Goal: Check status: Check status

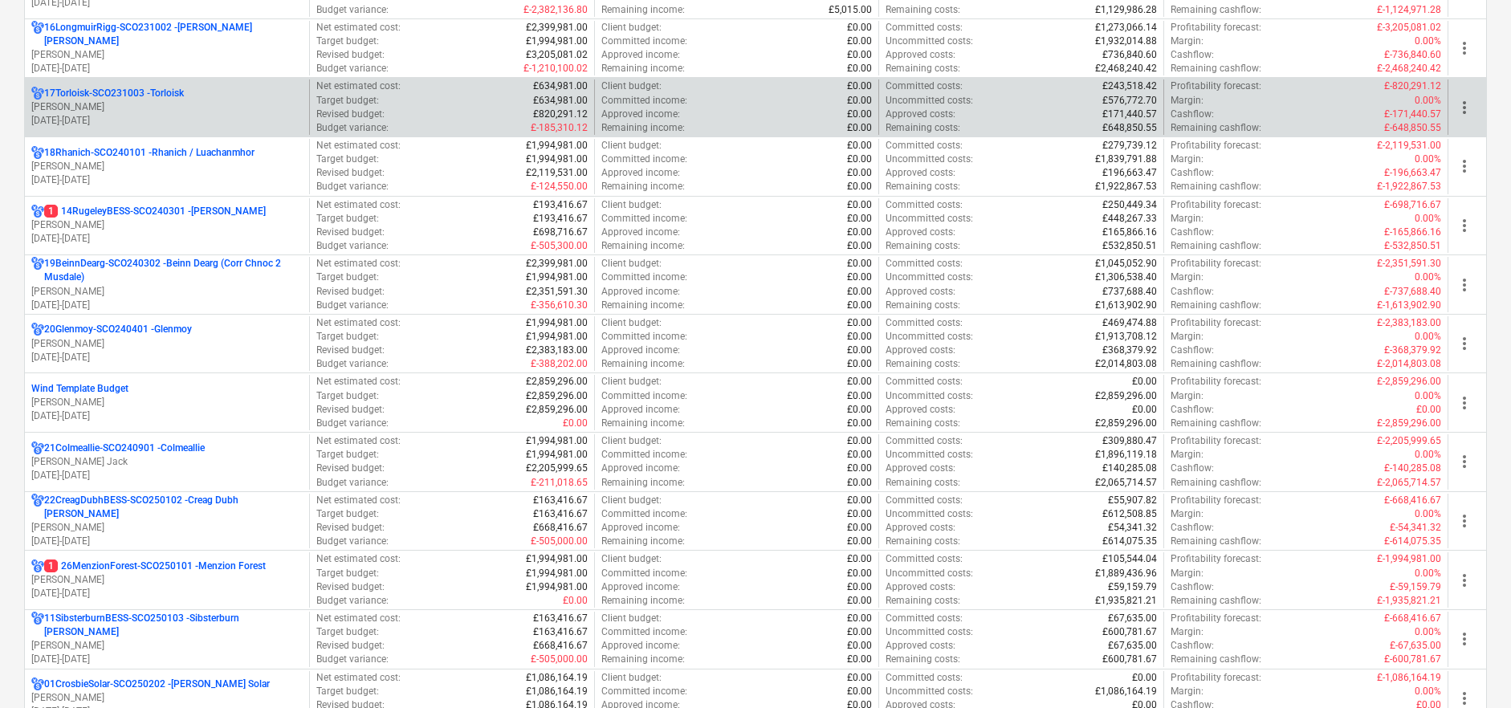
scroll to position [1244, 0]
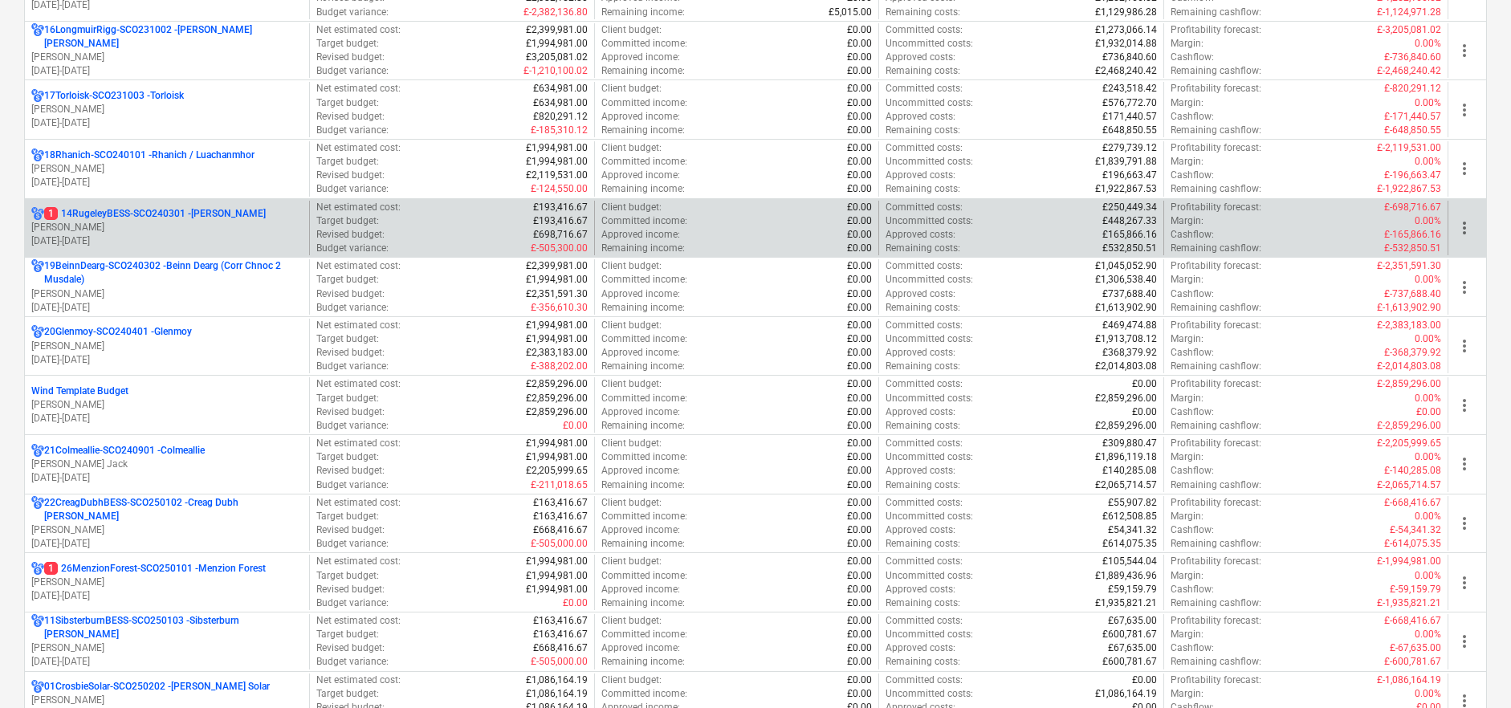
click at [229, 222] on p "[PERSON_NAME]" at bounding box center [166, 228] width 271 height 14
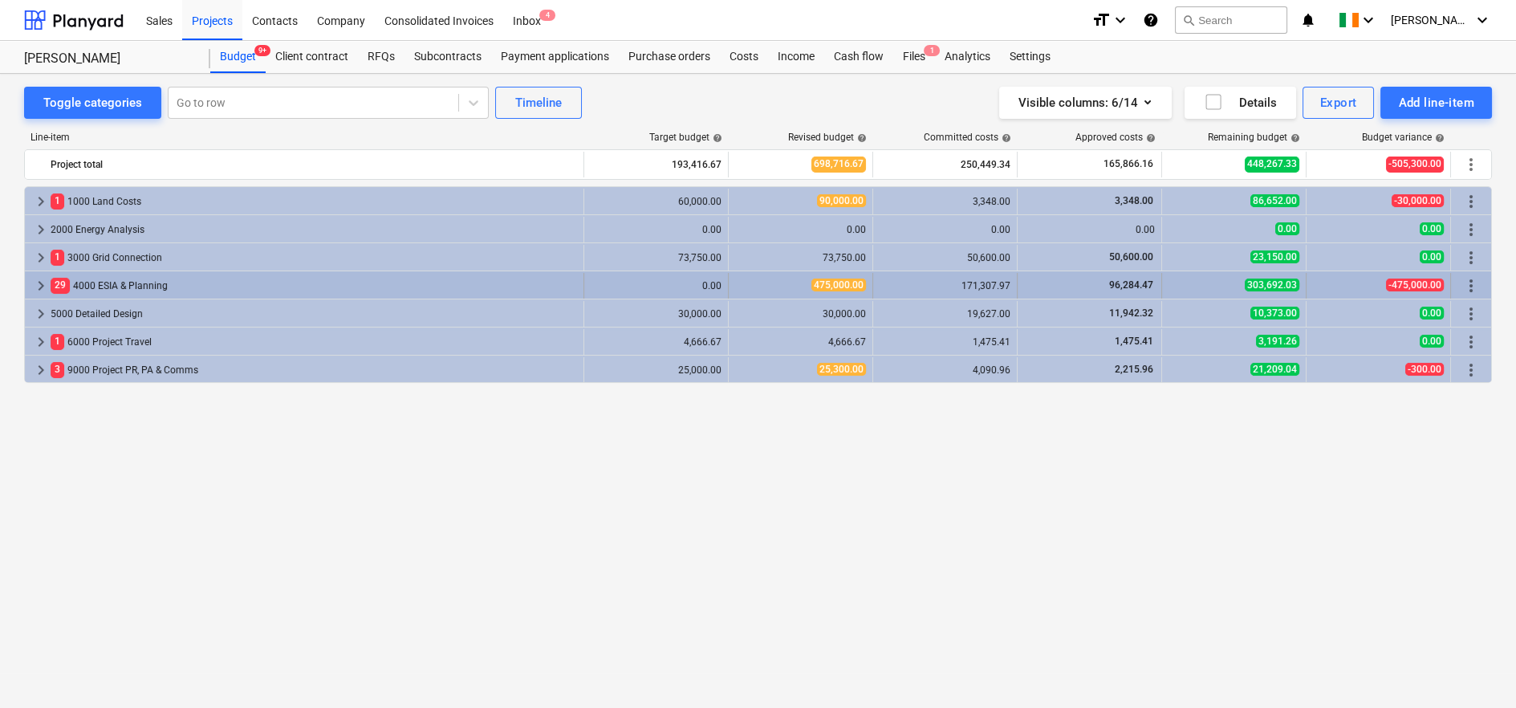
click at [43, 288] on span "keyboard_arrow_right" at bounding box center [40, 285] width 19 height 19
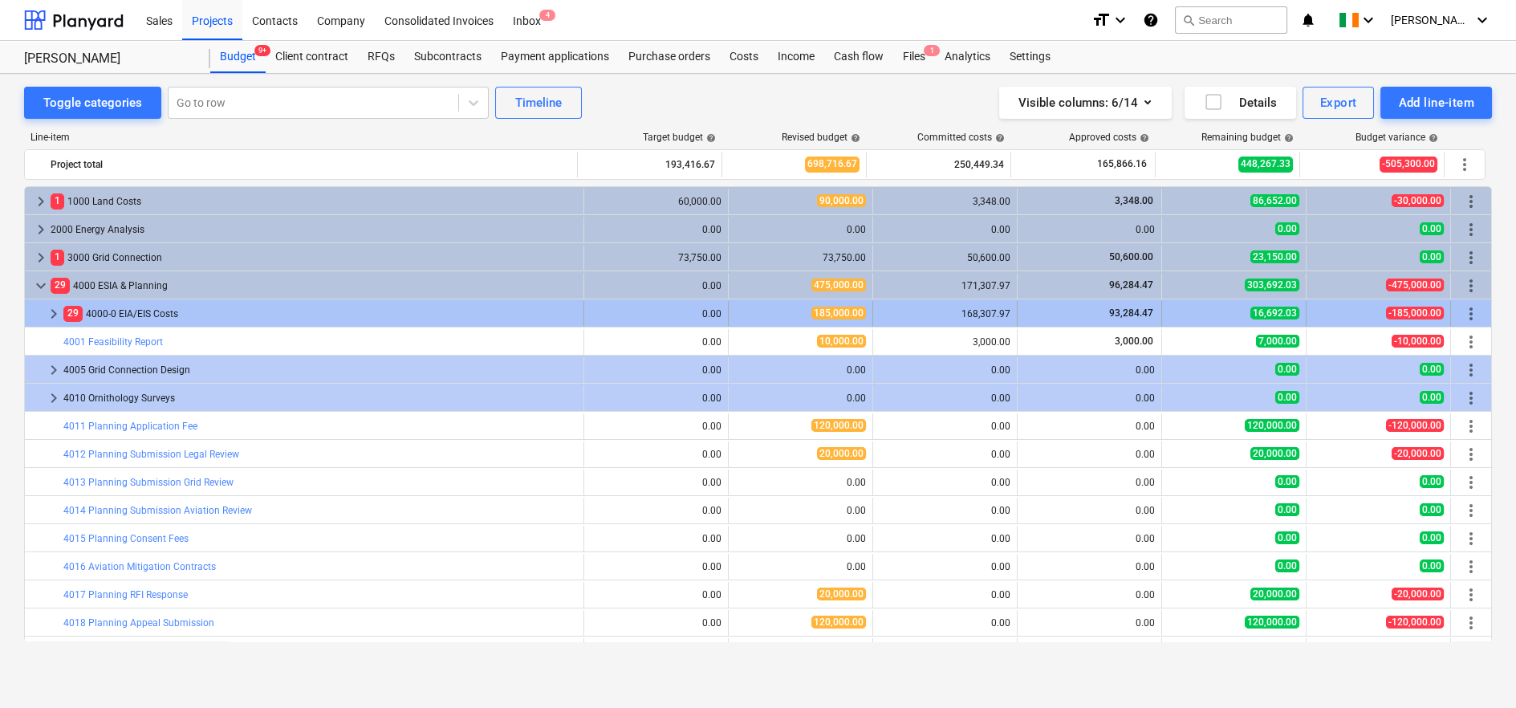
click at [50, 317] on span "keyboard_arrow_right" at bounding box center [53, 313] width 19 height 19
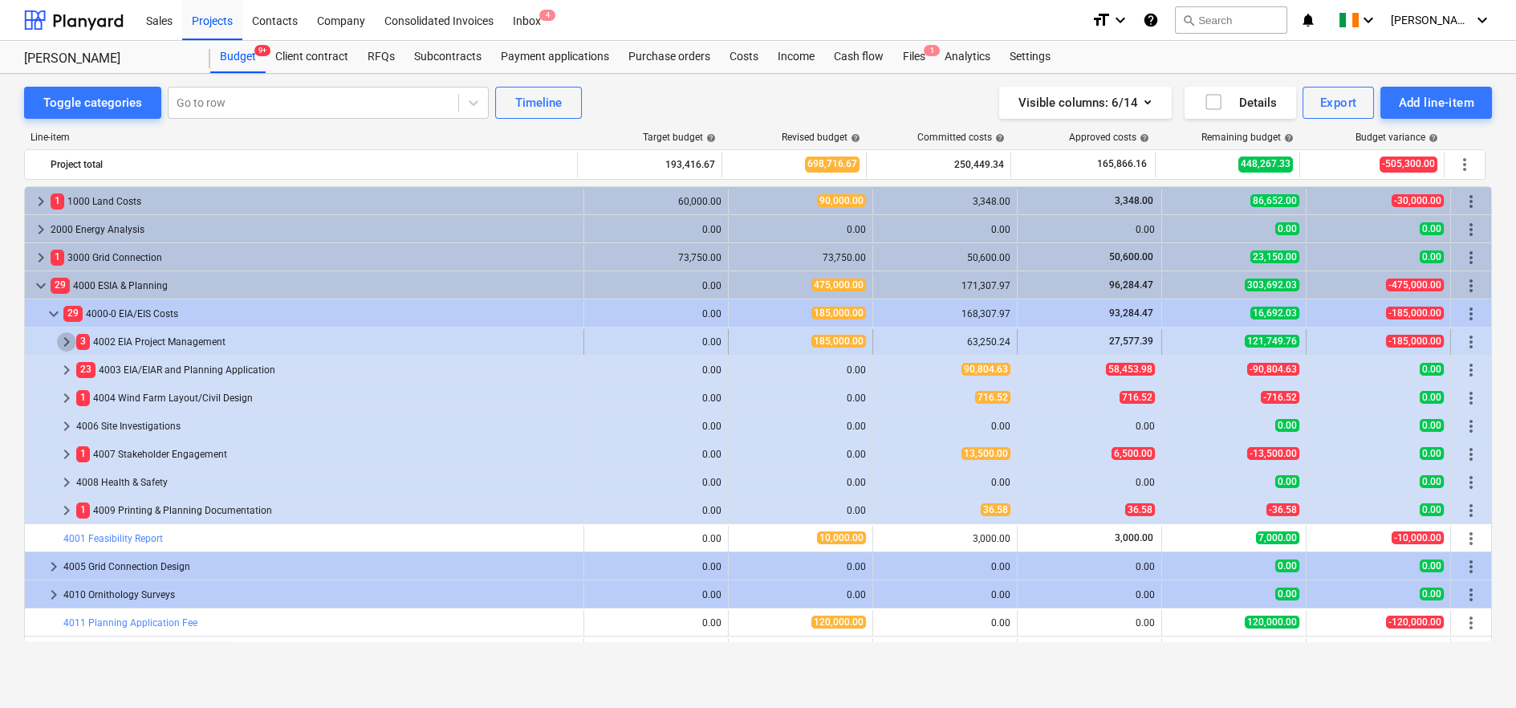
click at [64, 342] on span "keyboard_arrow_right" at bounding box center [66, 341] width 19 height 19
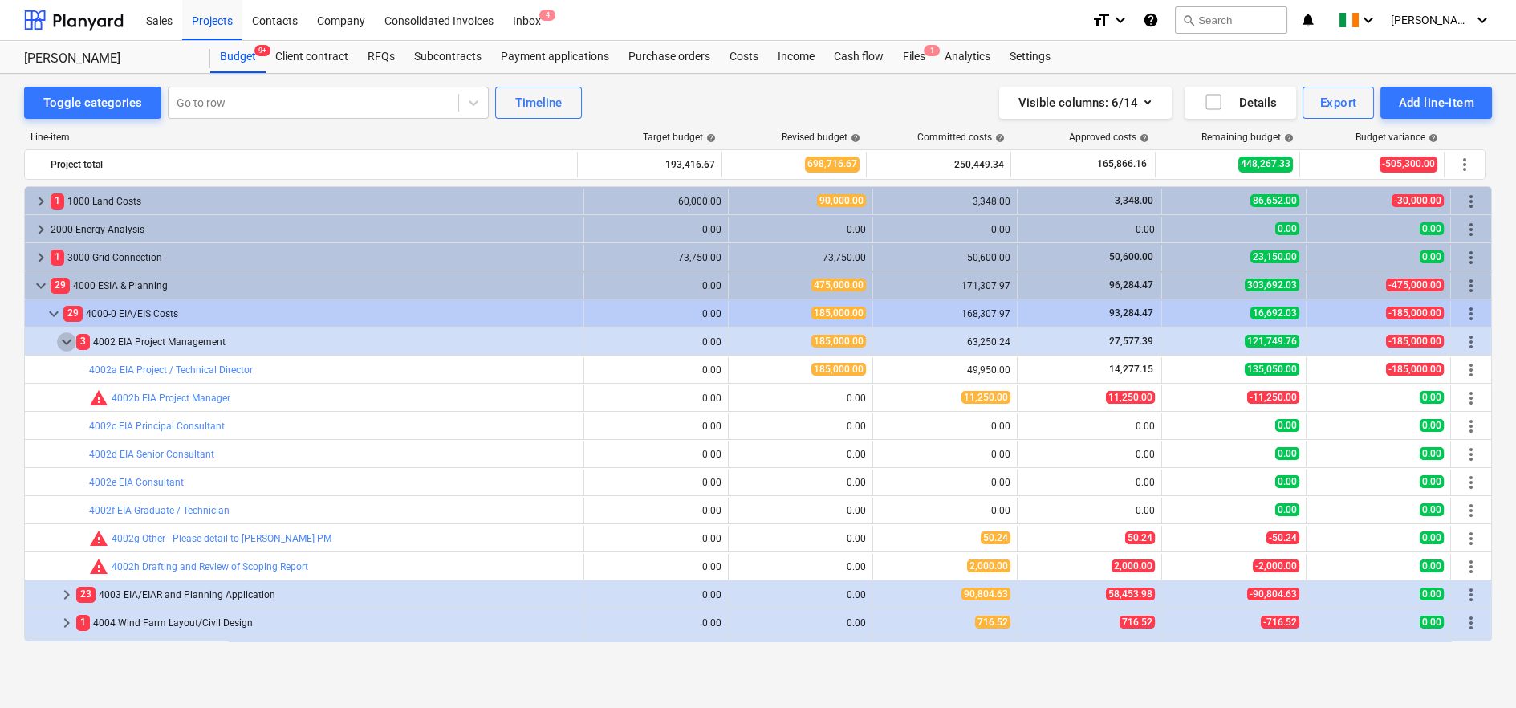
click at [64, 342] on span "keyboard_arrow_down" at bounding box center [66, 341] width 19 height 19
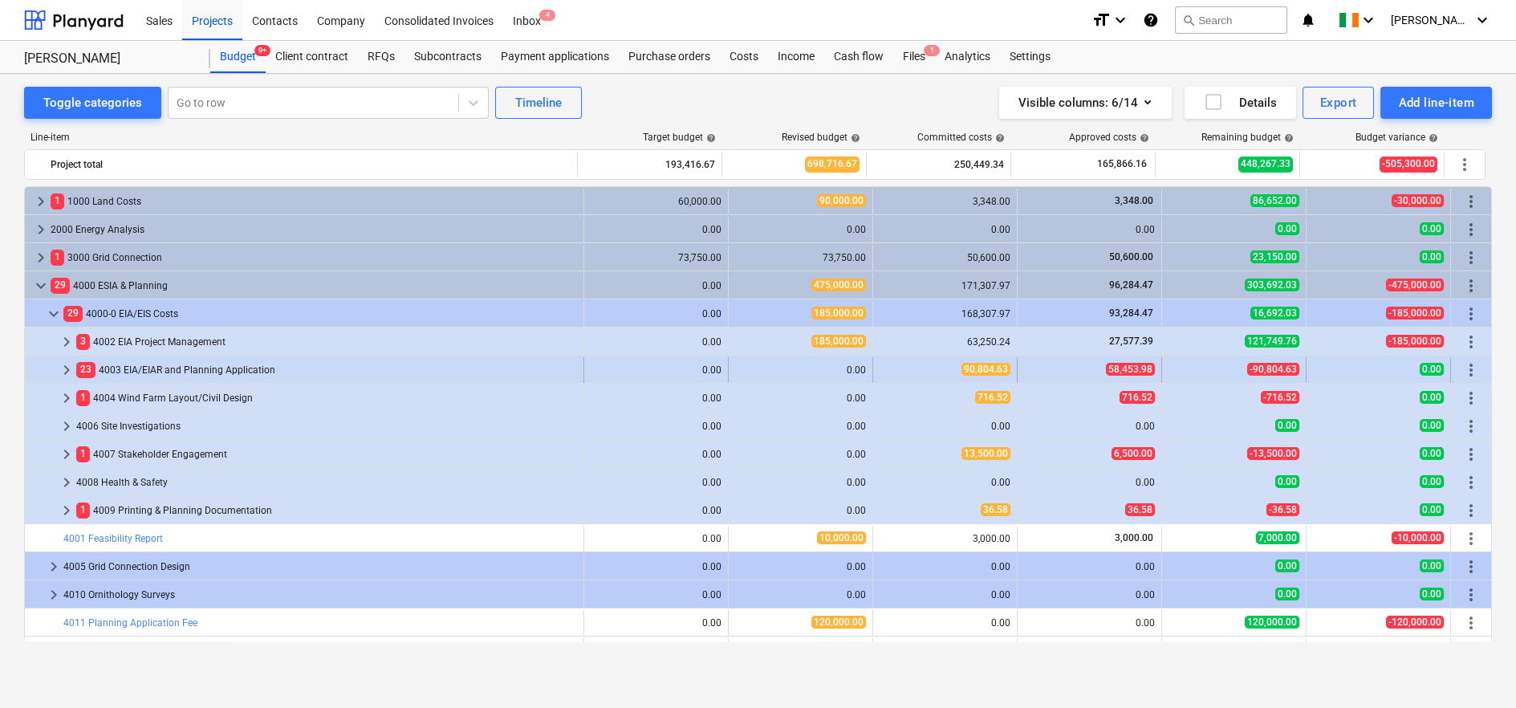
click at [67, 368] on span "keyboard_arrow_right" at bounding box center [66, 369] width 19 height 19
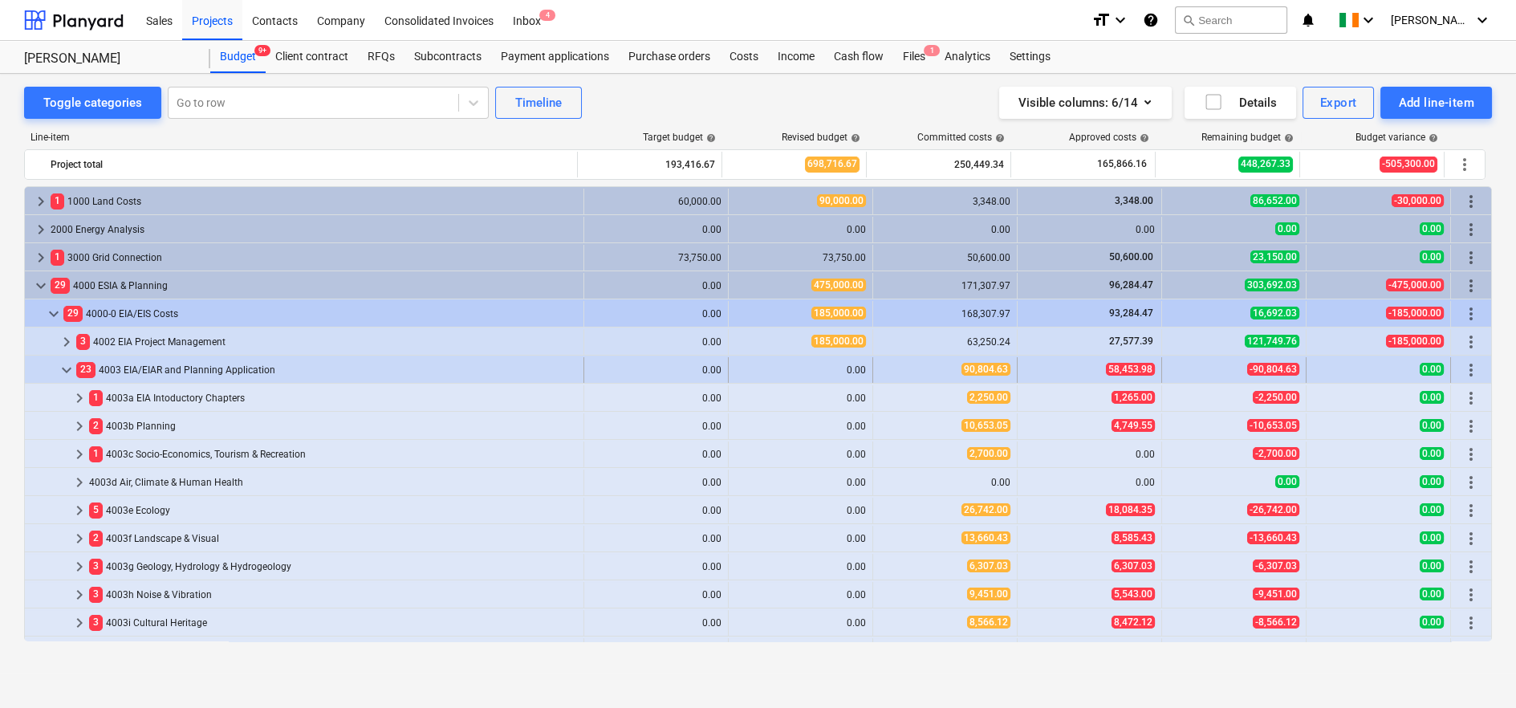
click at [65, 368] on span "keyboard_arrow_down" at bounding box center [66, 369] width 19 height 19
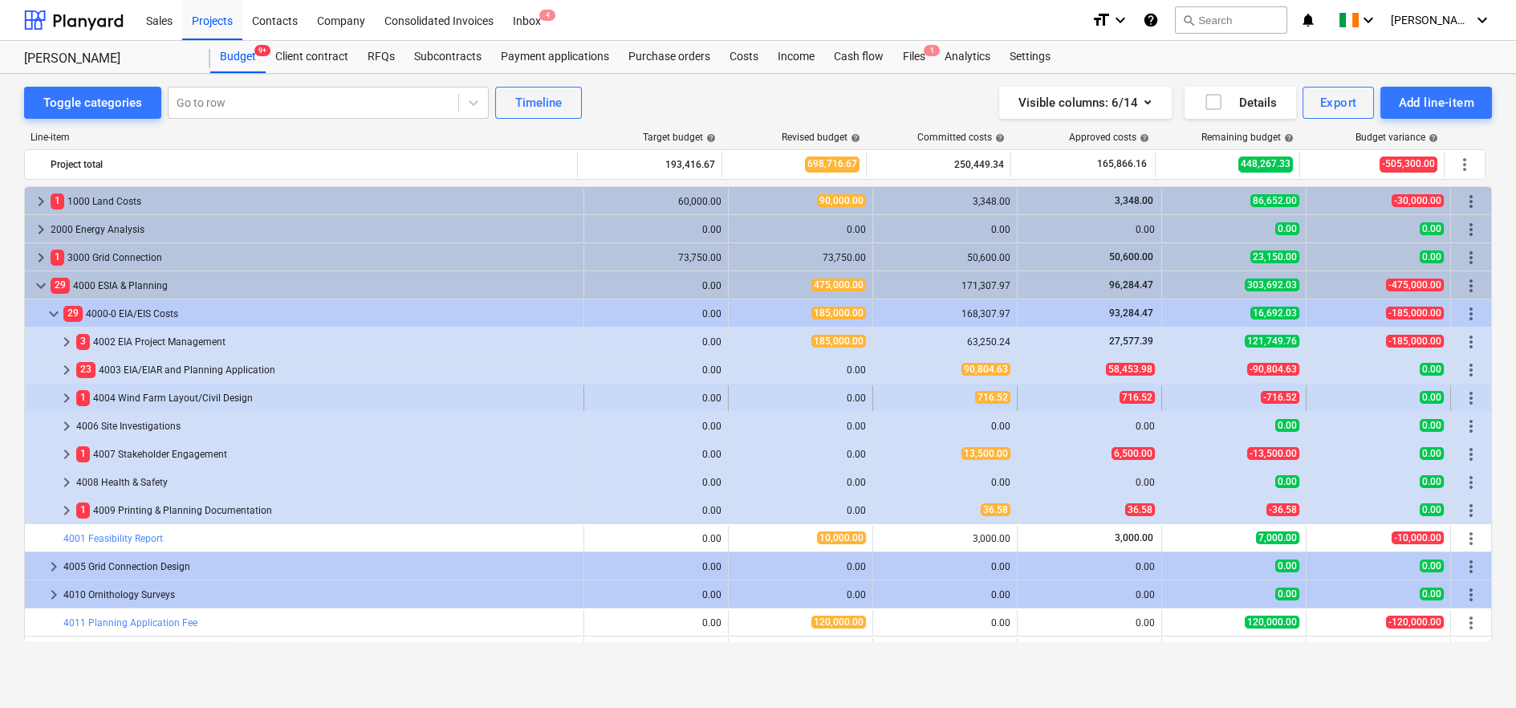
click at [63, 400] on span "keyboard_arrow_right" at bounding box center [66, 397] width 19 height 19
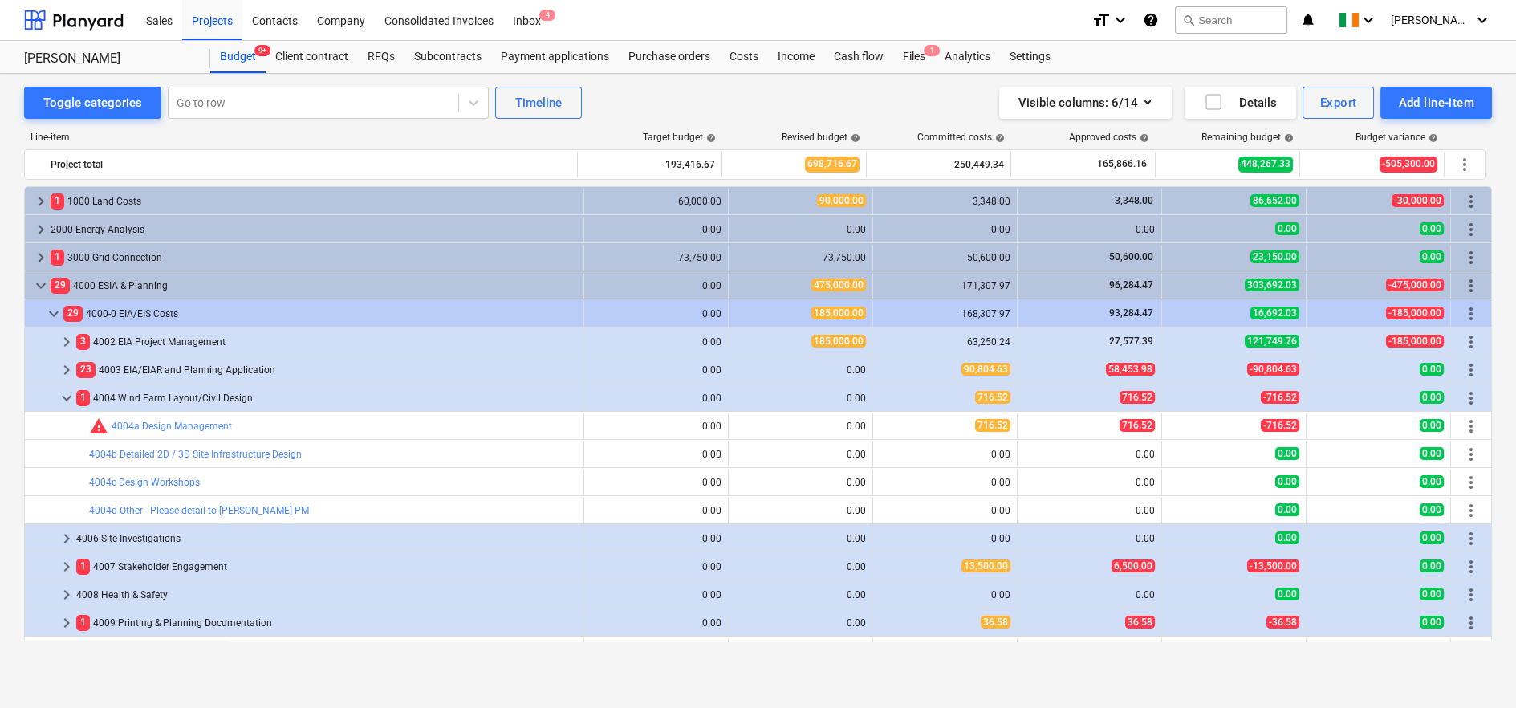
click at [63, 400] on span "keyboard_arrow_down" at bounding box center [66, 397] width 19 height 19
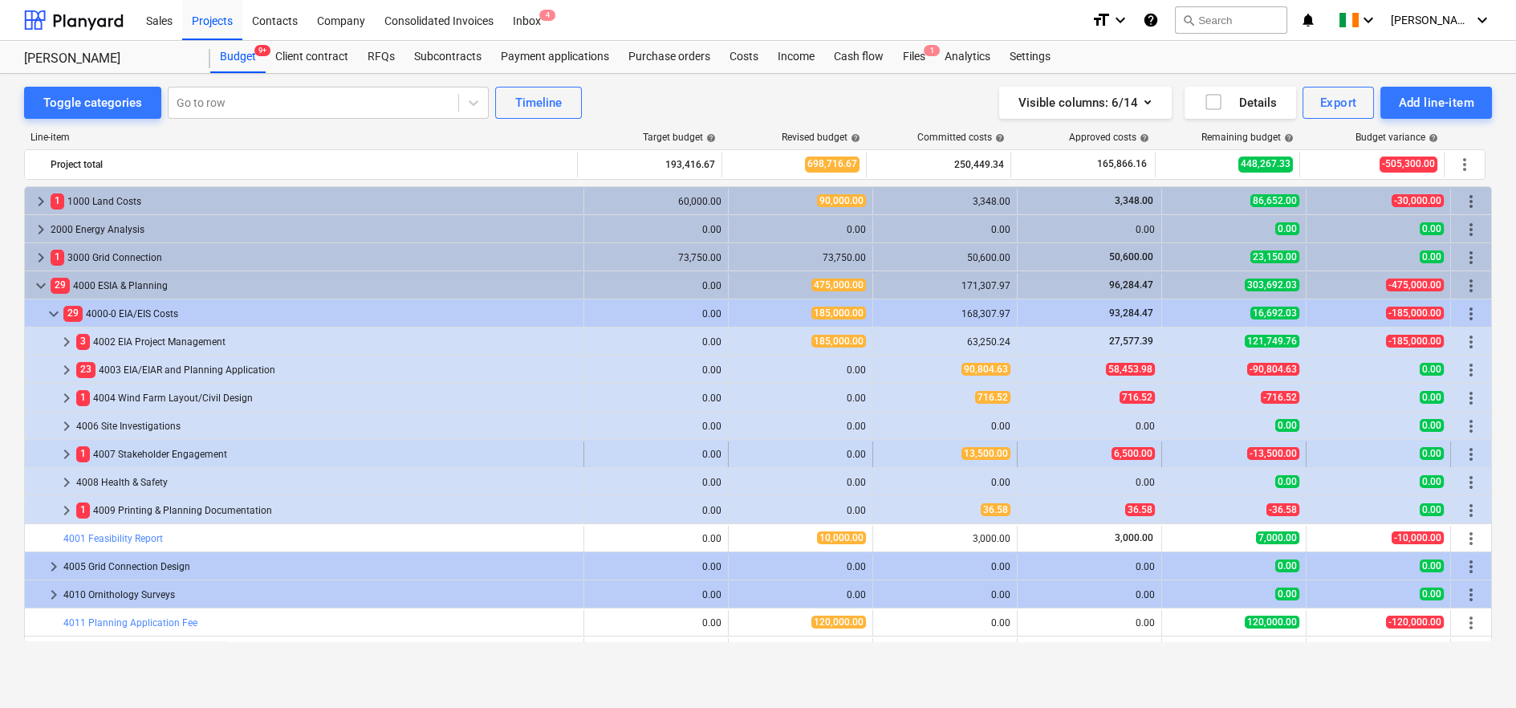
click at [64, 452] on span "keyboard_arrow_right" at bounding box center [66, 454] width 19 height 19
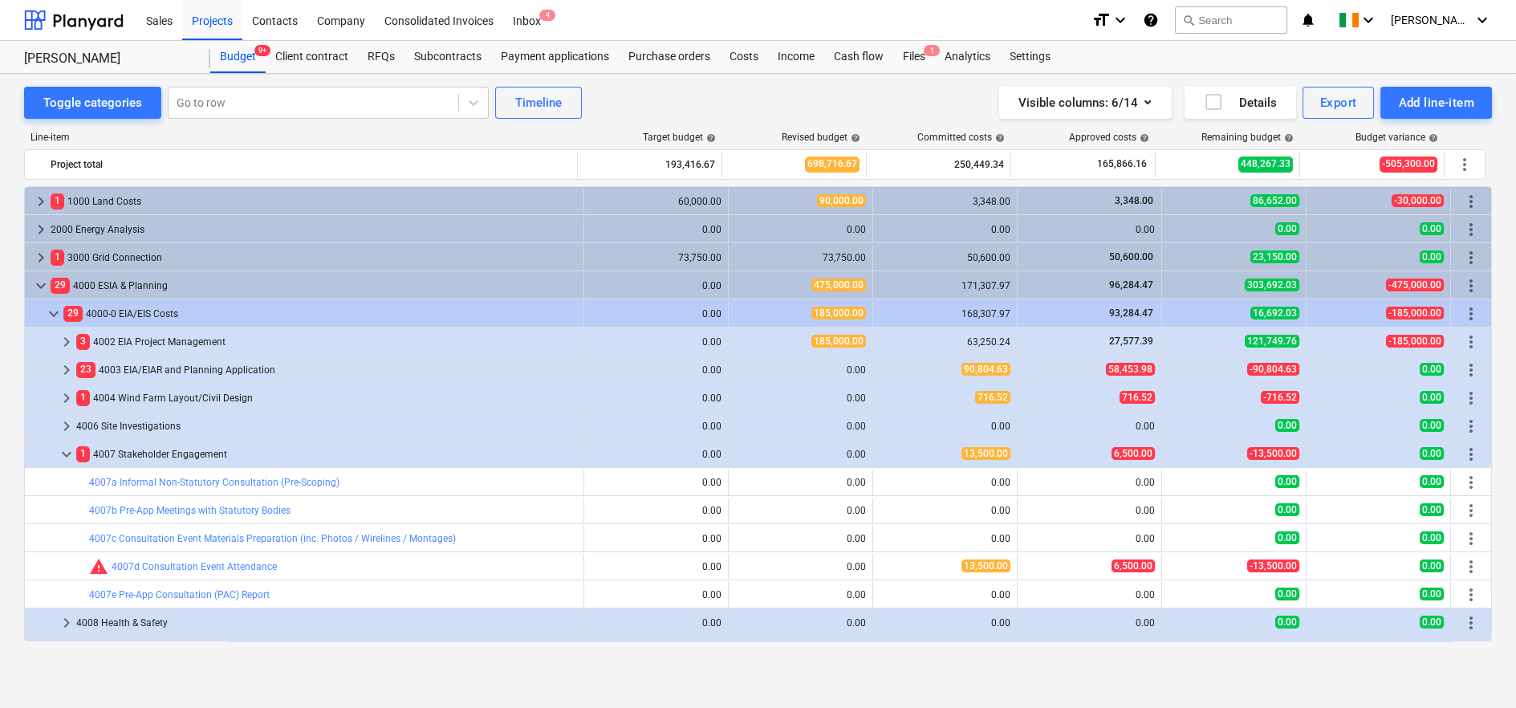
click at [64, 452] on span "keyboard_arrow_down" at bounding box center [66, 454] width 19 height 19
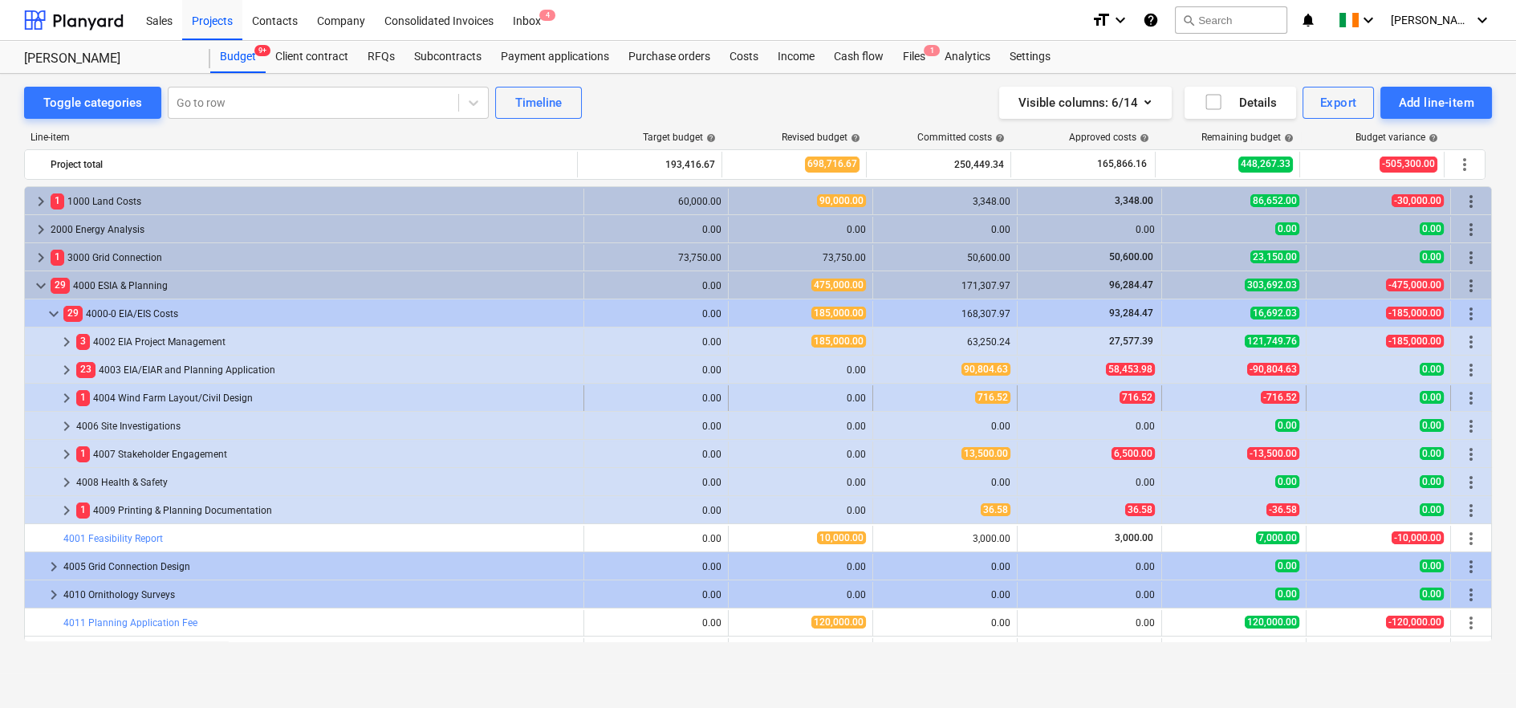
click at [59, 397] on span "keyboard_arrow_right" at bounding box center [66, 397] width 19 height 19
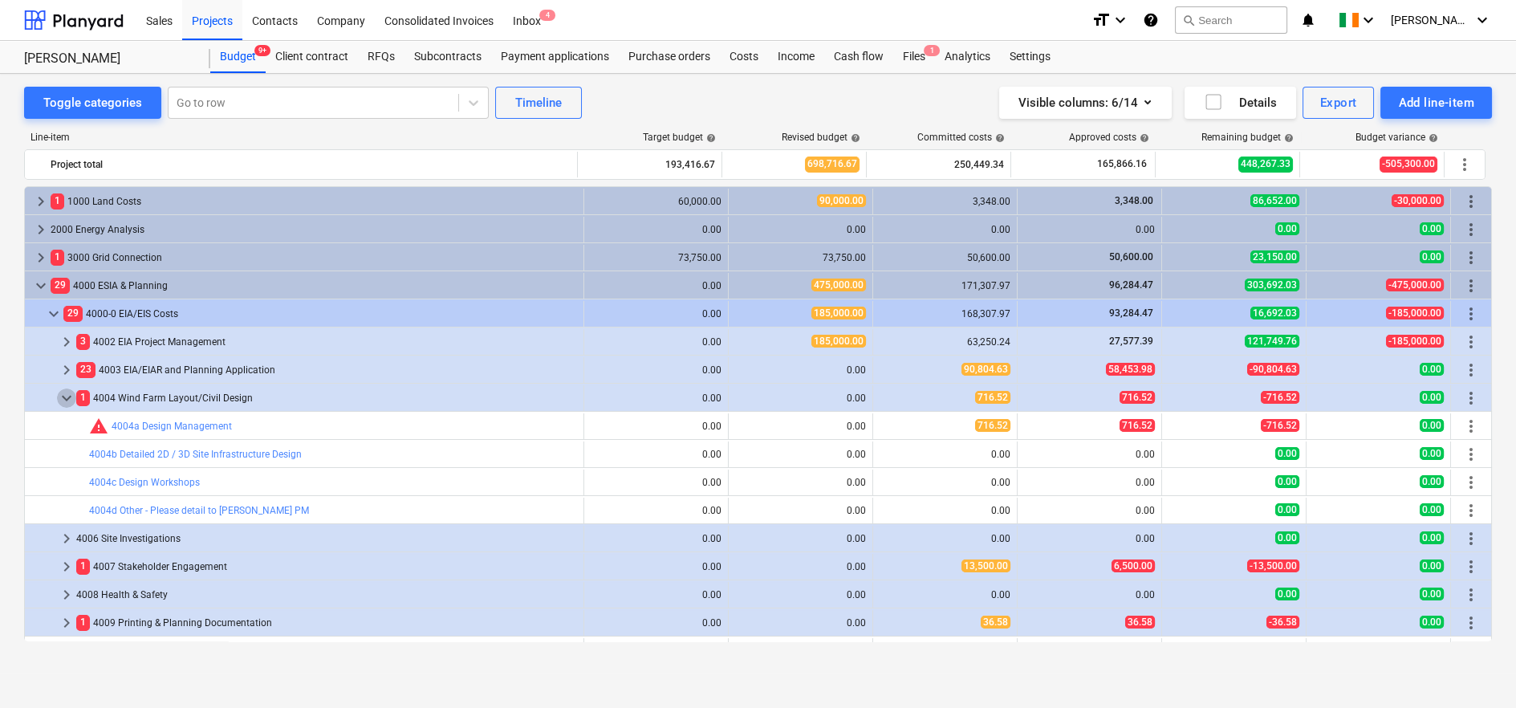
click at [59, 397] on span "keyboard_arrow_down" at bounding box center [66, 397] width 19 height 19
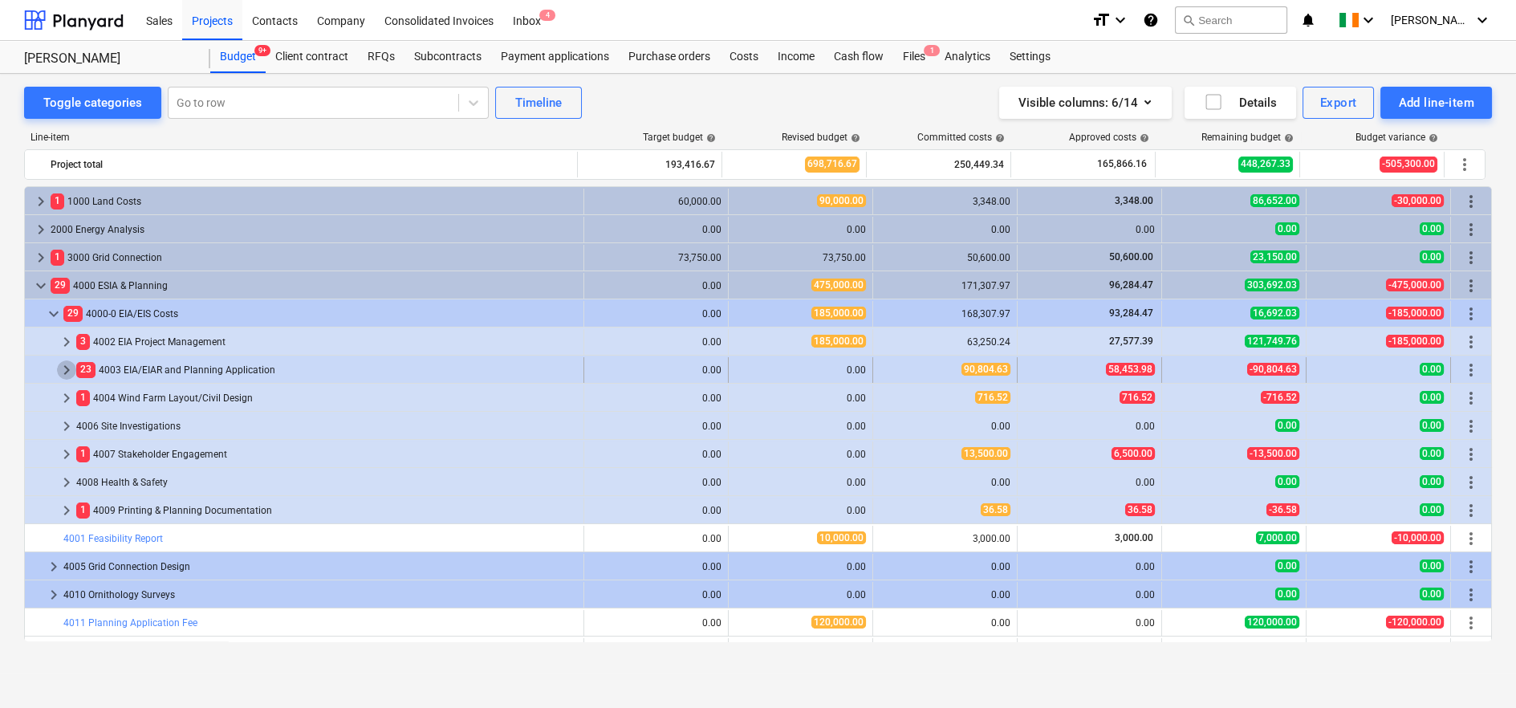
click at [64, 368] on span "keyboard_arrow_right" at bounding box center [66, 369] width 19 height 19
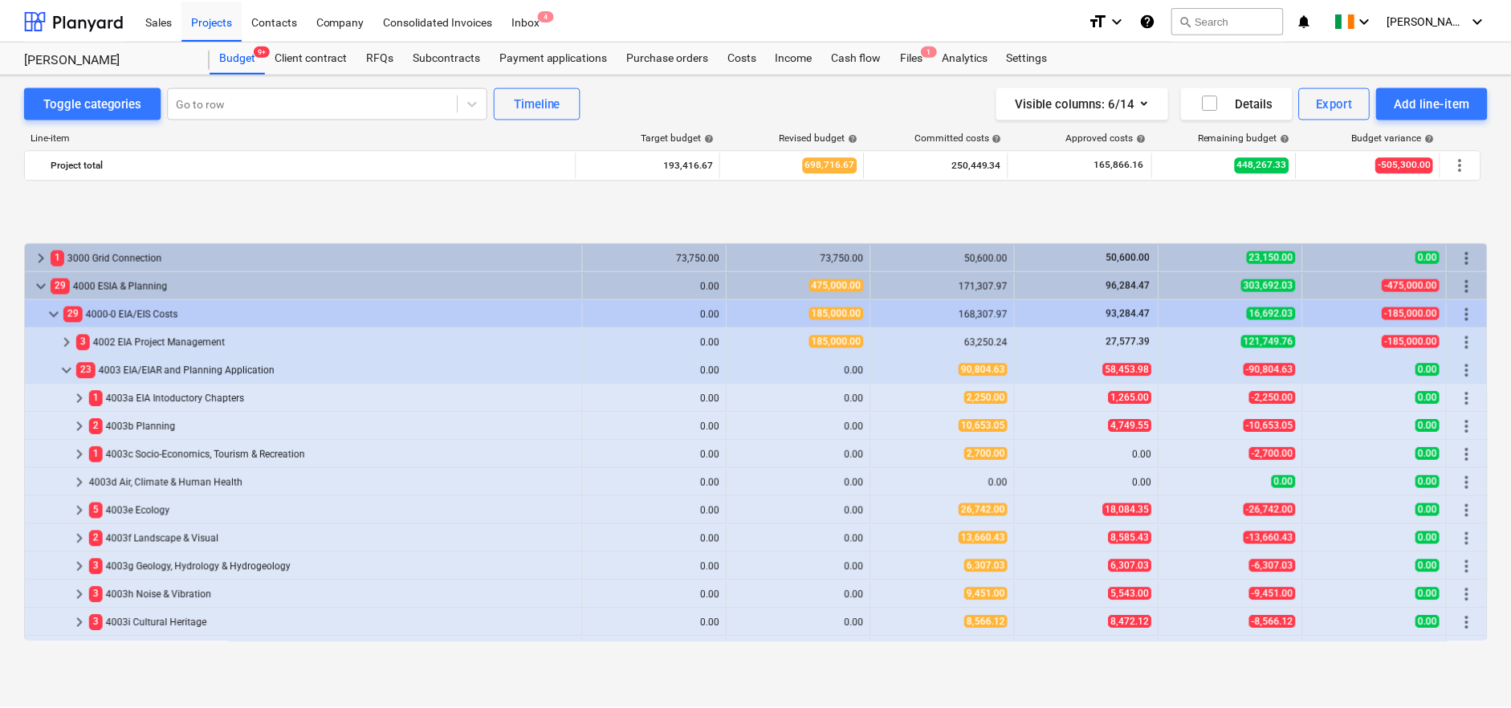
scroll to position [89, 0]
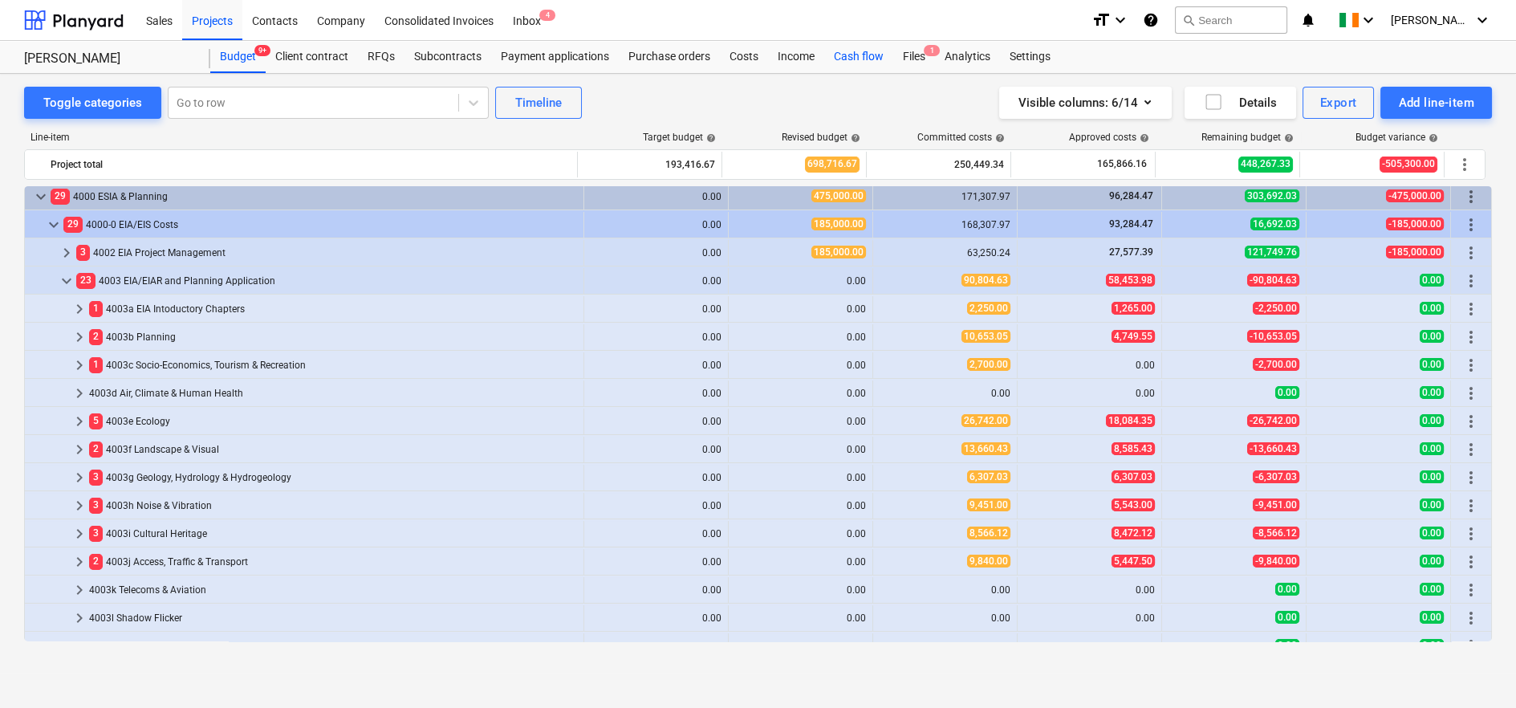
click at [856, 63] on div "Cash flow" at bounding box center [858, 57] width 69 height 32
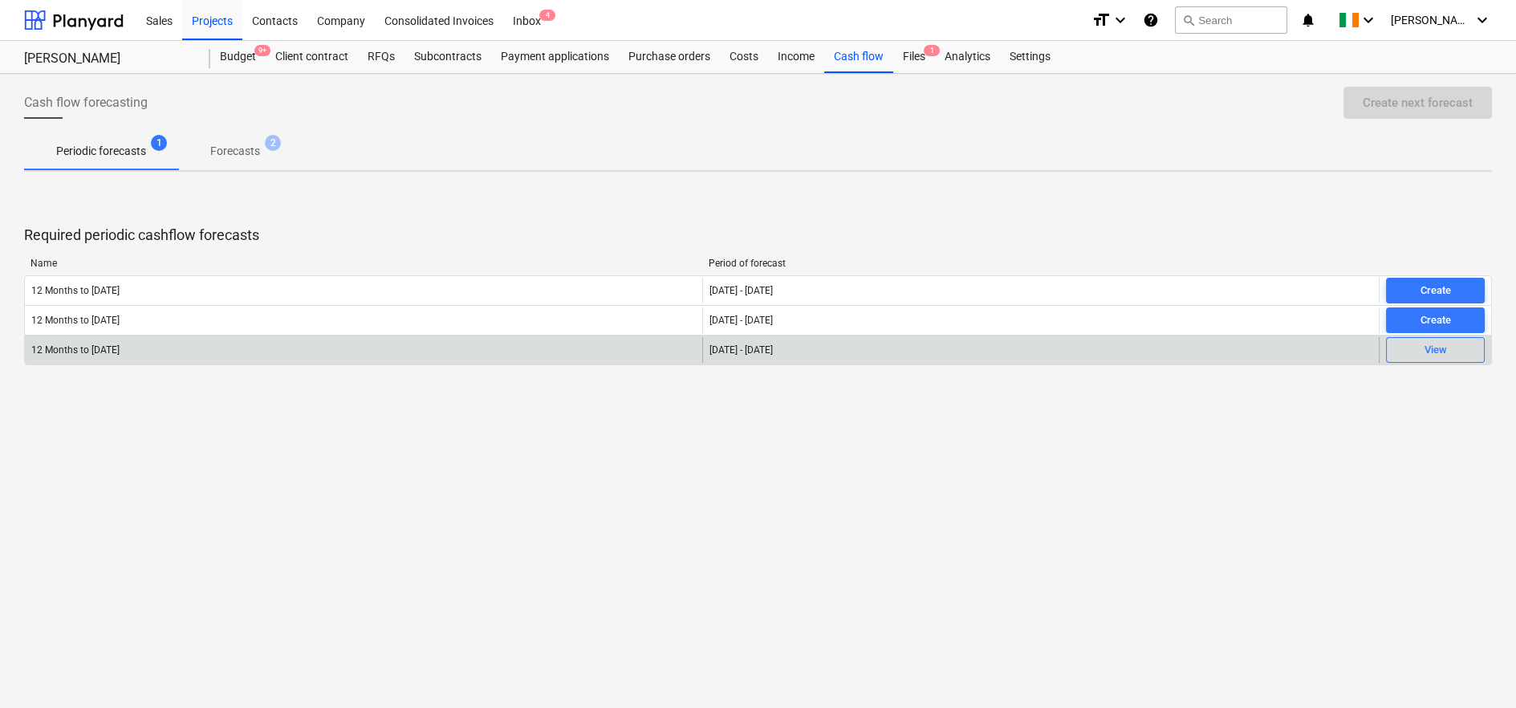
click at [764, 360] on div "[DATE] - [DATE]" at bounding box center [1040, 350] width 677 height 26
click at [1438, 345] on div "View" at bounding box center [1436, 350] width 22 height 18
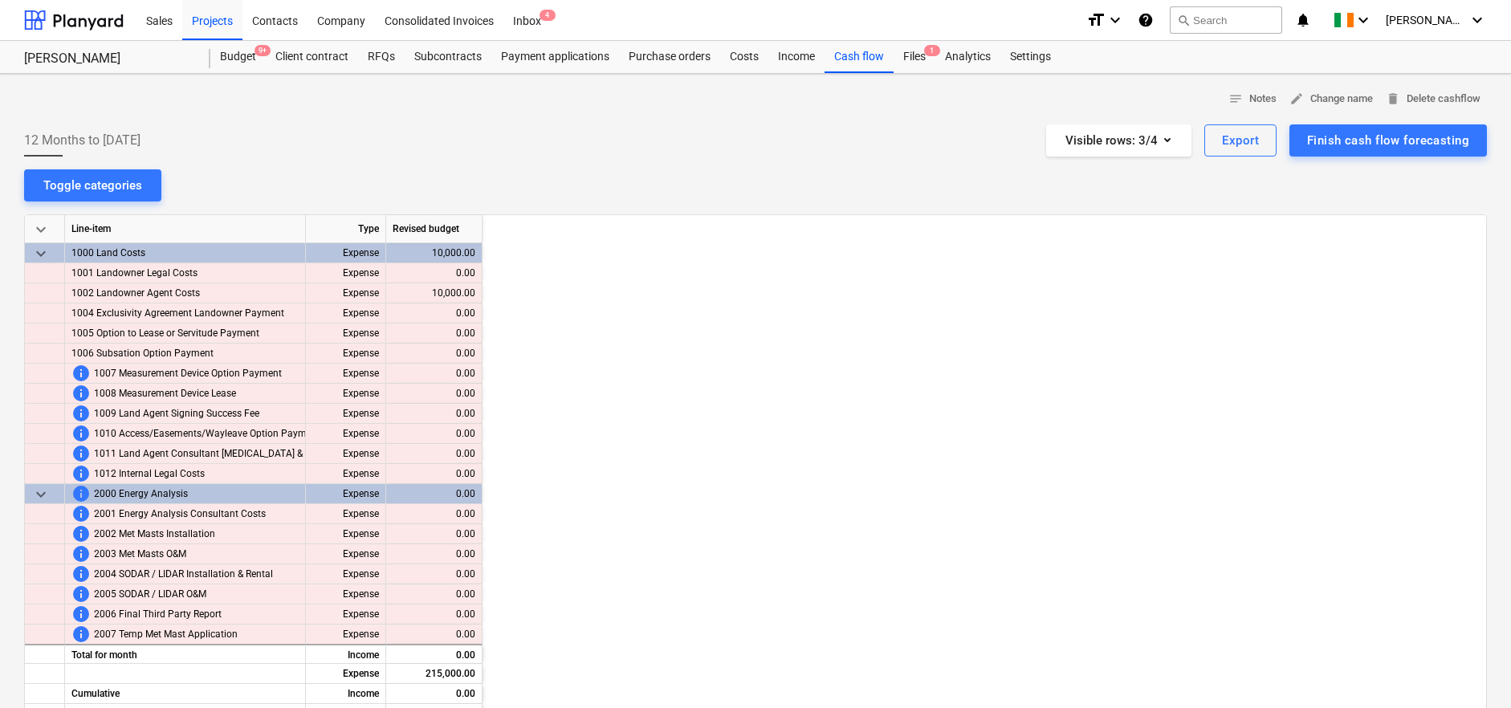
scroll to position [0, 1765]
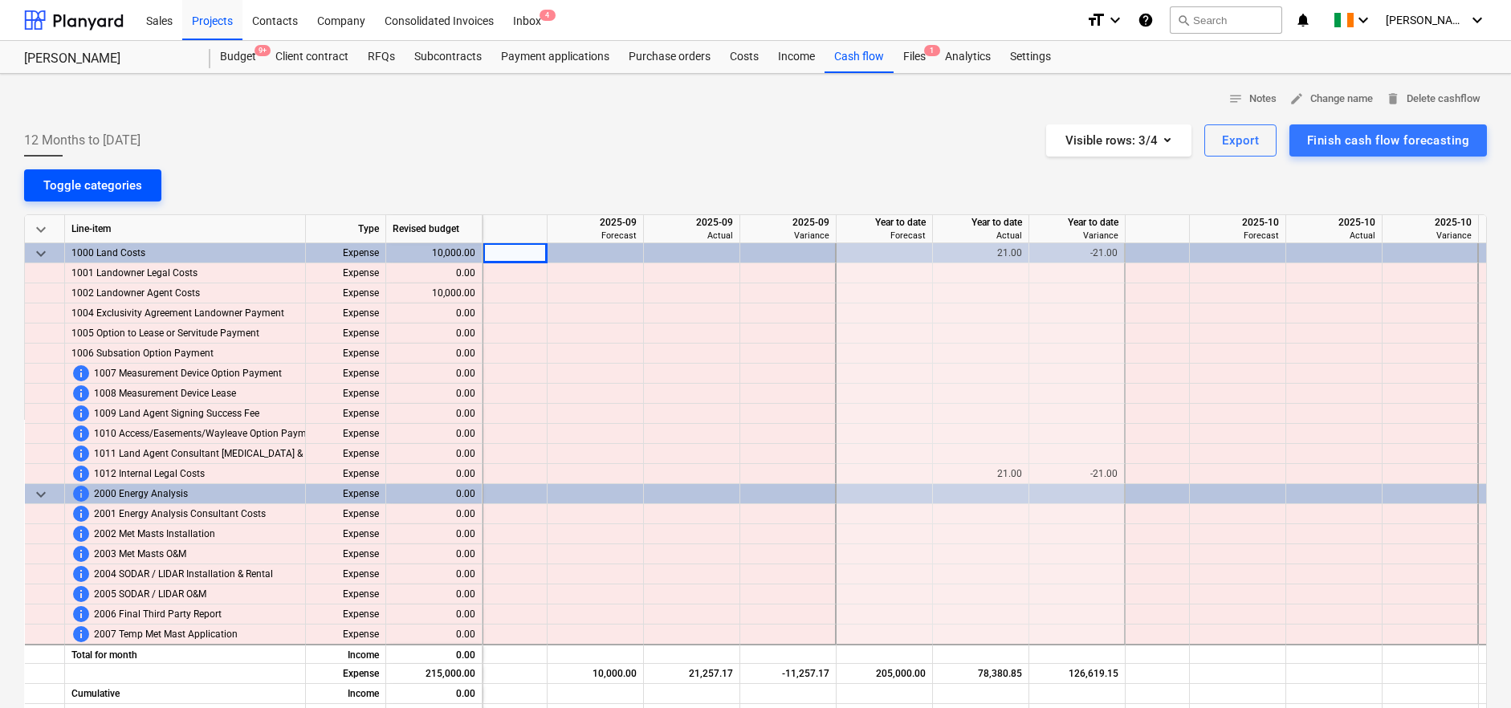
click at [112, 179] on div "Toggle categories" at bounding box center [92, 185] width 99 height 21
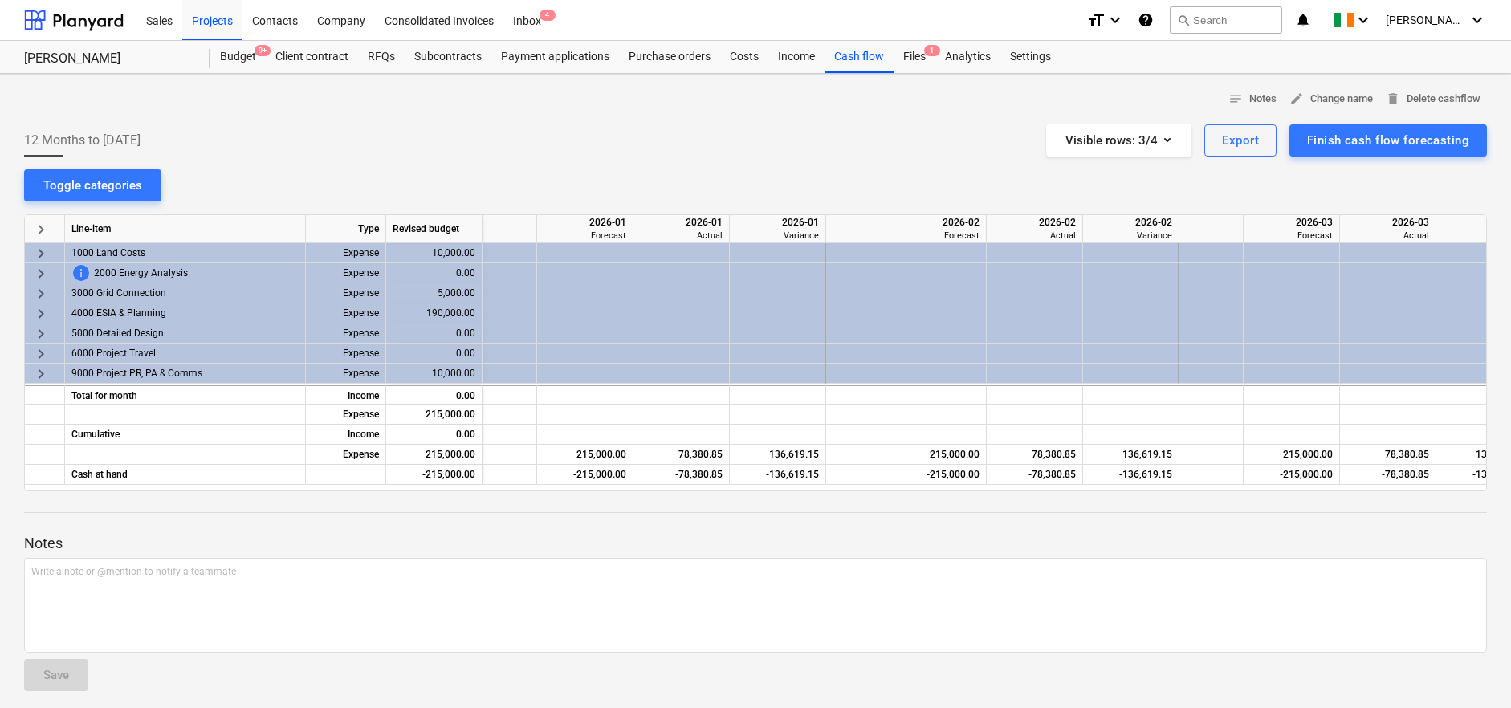
scroll to position [0, 3523]
